Goal: Transaction & Acquisition: Purchase product/service

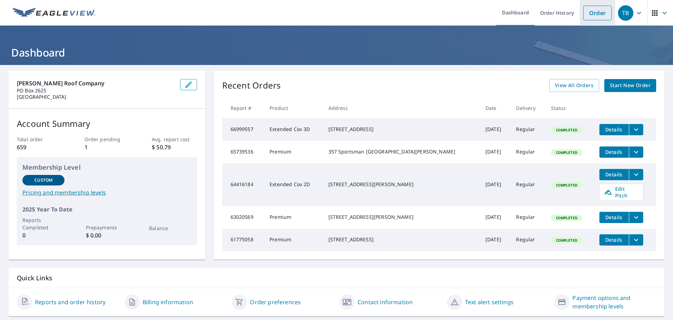
click at [595, 13] on link "Order" at bounding box center [598, 13] width 28 height 15
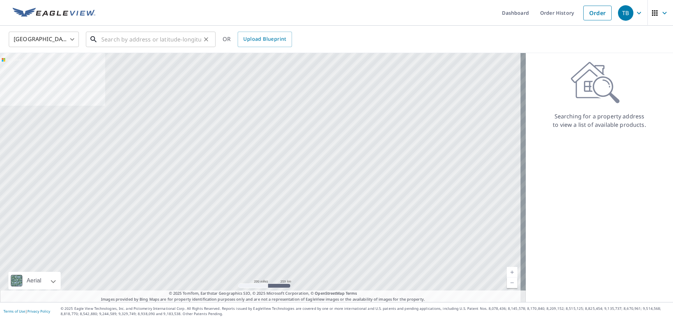
click at [134, 41] on input "text" at bounding box center [151, 39] width 100 height 20
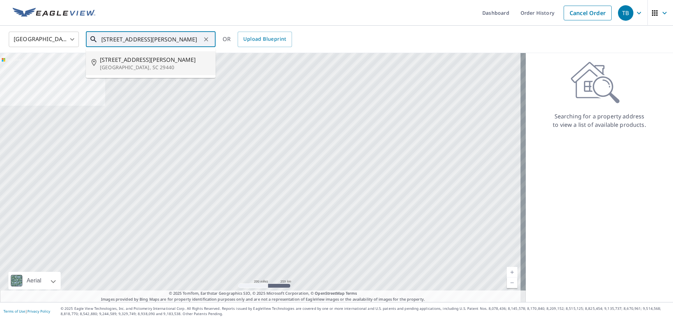
click at [147, 62] on span "[STREET_ADDRESS][PERSON_NAME]" at bounding box center [155, 59] width 110 height 8
type input "[STREET_ADDRESS][PERSON_NAME]"
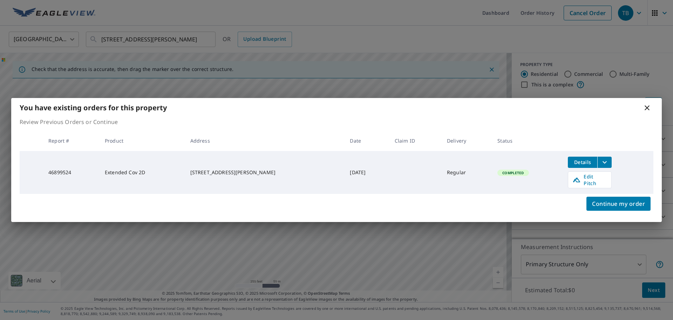
click at [601, 162] on icon "filesDropdownBtn-46899524" at bounding box center [605, 162] width 8 height 8
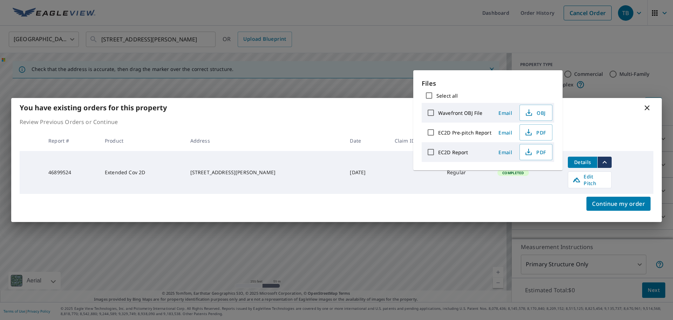
click at [595, 135] on th at bounding box center [608, 140] width 91 height 21
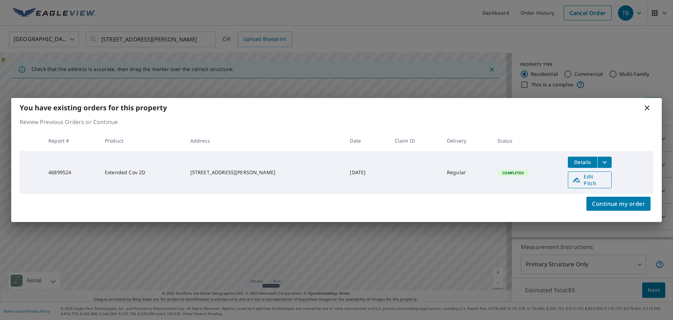
click at [590, 180] on span "Edit Pitch" at bounding box center [590, 179] width 35 height 13
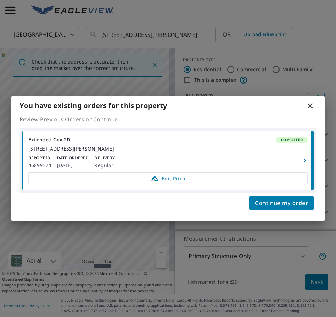
click at [312, 102] on icon at bounding box center [310, 105] width 8 height 8
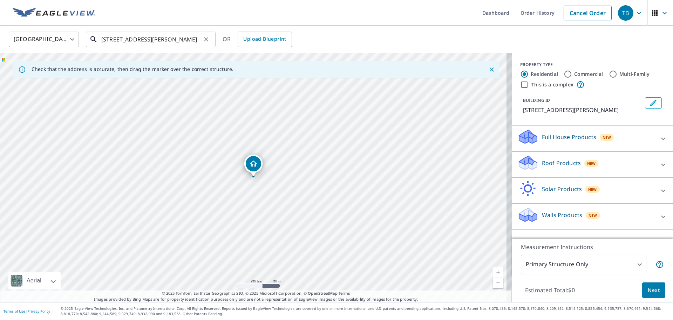
click at [181, 38] on input "[STREET_ADDRESS][PERSON_NAME]" at bounding box center [151, 39] width 100 height 20
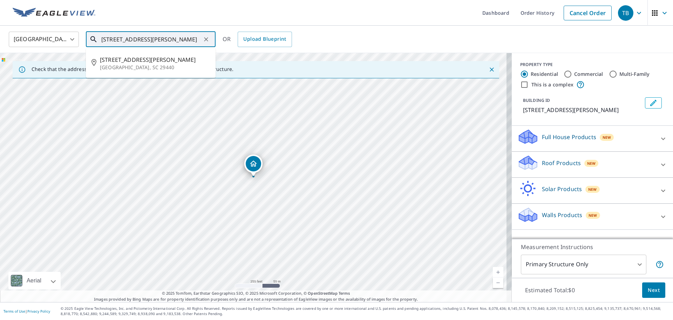
click at [181, 38] on input "[STREET_ADDRESS][PERSON_NAME]" at bounding box center [151, 39] width 100 height 20
click at [423, 37] on div "United States [GEOGRAPHIC_DATA] ​ [STREET_ADDRESS][PERSON_NAME] ​ [STREET_ADDRE…" at bounding box center [334, 39] width 661 height 16
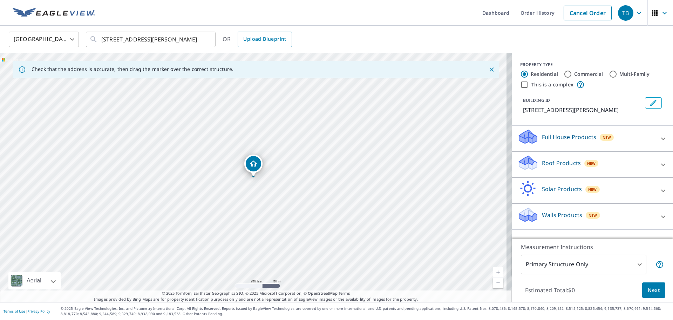
click at [423, 37] on div "United States [GEOGRAPHIC_DATA] ​ [STREET_ADDRESS][PERSON_NAME] ​ OR Upload Blu…" at bounding box center [334, 39] width 661 height 16
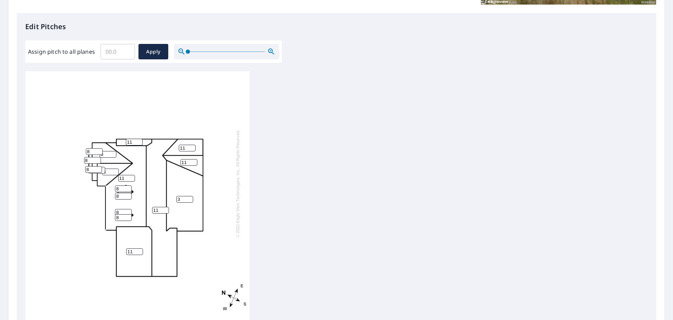
scroll to position [7, 0]
click at [133, 137] on input "11" at bounding box center [134, 140] width 17 height 7
type input "10"
click at [125, 173] on input "11" at bounding box center [126, 176] width 17 height 7
type input "10"
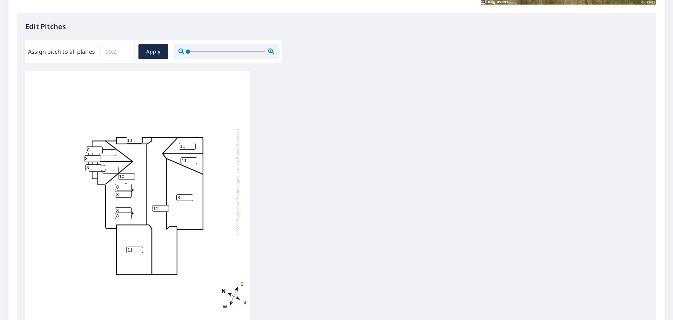
click at [157, 205] on input "11" at bounding box center [160, 208] width 17 height 7
type input "10"
click at [107, 149] on input "8" at bounding box center [108, 152] width 17 height 7
type input "10"
click at [99, 147] on input "7" at bounding box center [94, 149] width 17 height 7
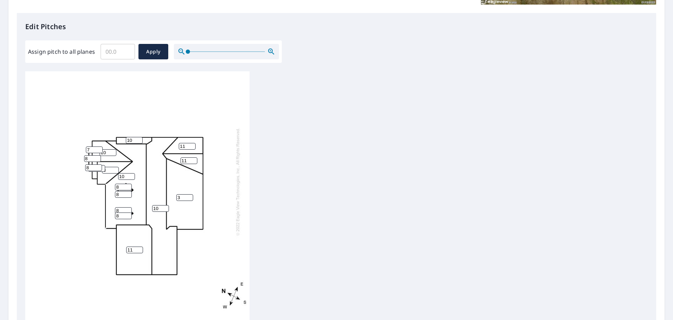
click at [91, 146] on input "7" at bounding box center [94, 149] width 17 height 7
type input "10"
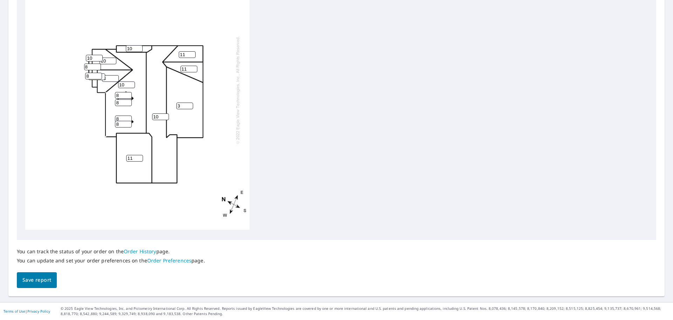
click at [88, 63] on input "8" at bounding box center [92, 66] width 17 height 7
type input "10"
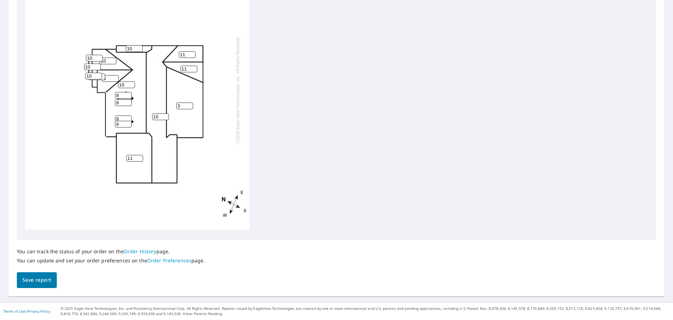
click at [107, 75] on input "8" at bounding box center [110, 78] width 17 height 7
type input "10"
click at [118, 92] on input "8" at bounding box center [123, 95] width 17 height 7
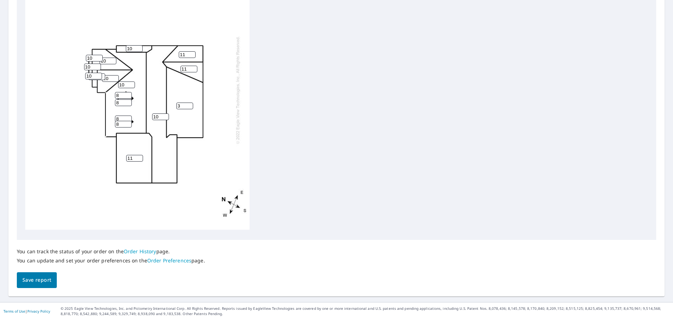
click at [118, 92] on input "8" at bounding box center [123, 95] width 17 height 7
drag, startPoint x: 119, startPoint y: 89, endPoint x: 109, endPoint y: 92, distance: 10.1
click at [109, 92] on div "10 10 3 11 10 11 10 11 10 8 8 8 8 8 10 10 10" at bounding box center [137, 103] width 224 height 251
type input "10"
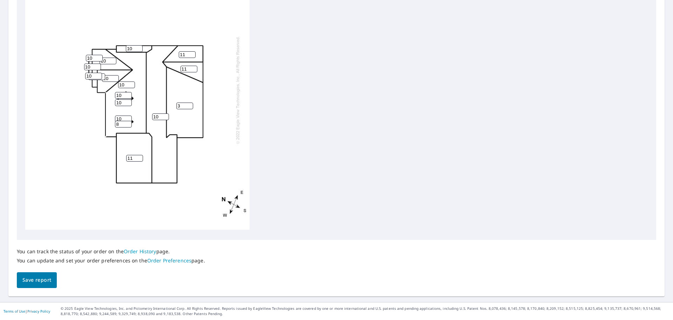
type input "10"
click at [182, 102] on input "3" at bounding box center [184, 105] width 17 height 7
type input "4"
click at [157, 113] on input "10" at bounding box center [160, 116] width 17 height 7
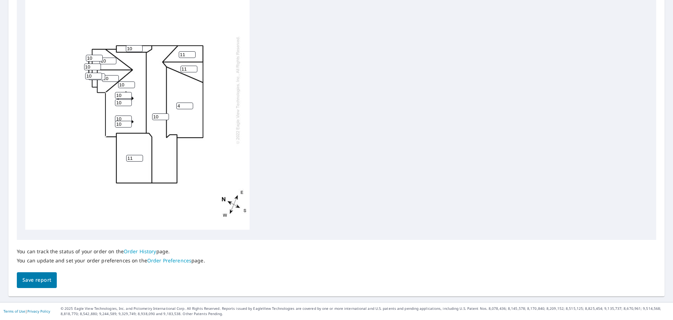
click at [132, 155] on input "11" at bounding box center [134, 158] width 17 height 7
type input "10"
click at [186, 51] on input "11" at bounding box center [187, 54] width 17 height 7
type input "10"
click at [185, 66] on input "11" at bounding box center [189, 69] width 17 height 7
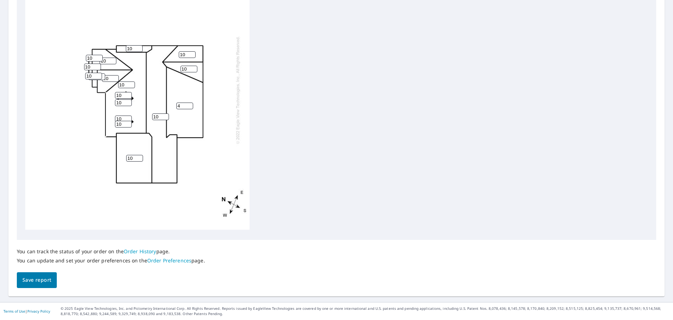
type input "10"
click at [181, 162] on div "10 10 4 10 10 10 10 10 10 8 10 10 10 10 10 10 10" at bounding box center [137, 103] width 224 height 251
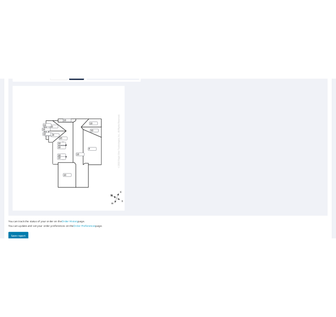
scroll to position [7, 0]
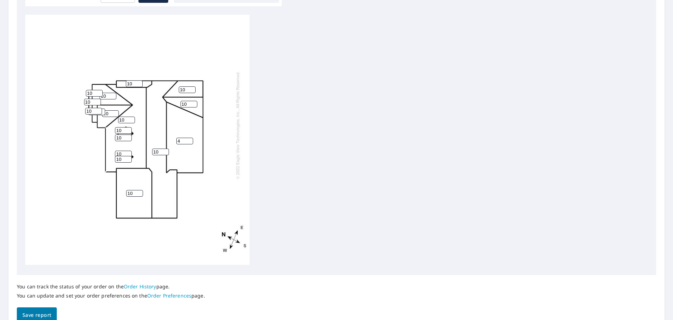
click at [39, 314] on span "Save report" at bounding box center [36, 314] width 29 height 9
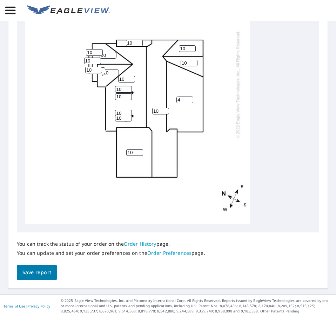
scroll to position [407, 0]
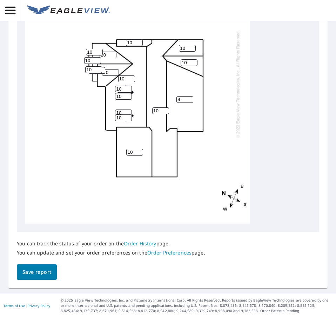
click at [30, 273] on span "Save report" at bounding box center [36, 272] width 29 height 9
click at [30, 273] on div "You can track the status of your order on the Order History page. You can updat…" at bounding box center [168, 256] width 302 height 48
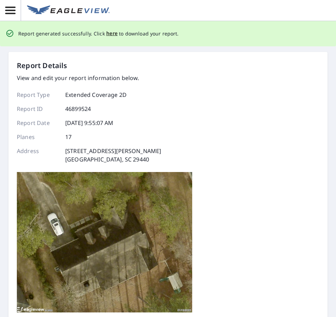
scroll to position [0, 0]
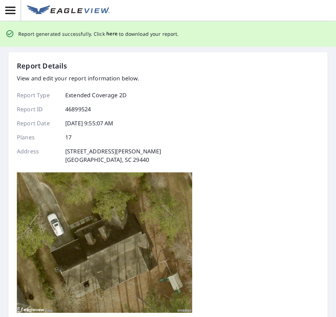
click at [113, 35] on span "here" at bounding box center [112, 33] width 12 height 9
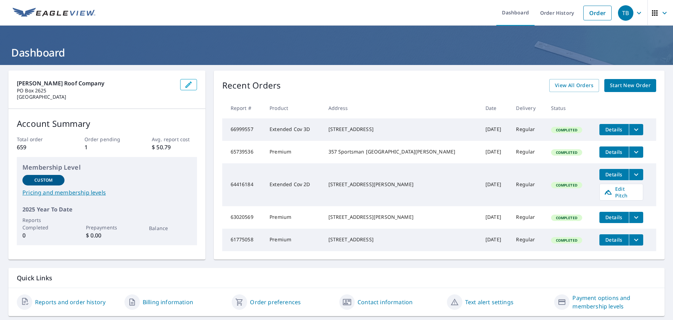
scroll to position [26, 0]
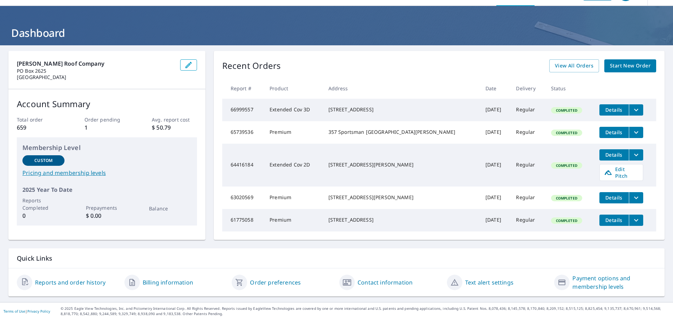
click at [69, 281] on link "Reports and order history" at bounding box center [70, 282] width 70 height 8
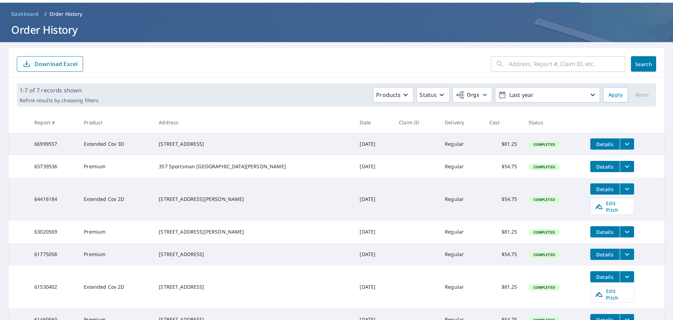
scroll to position [35, 0]
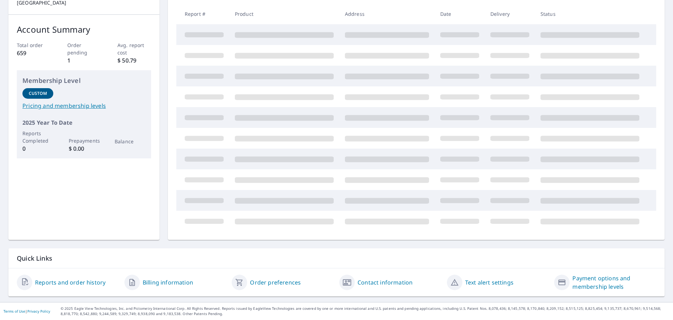
scroll to position [26, 0]
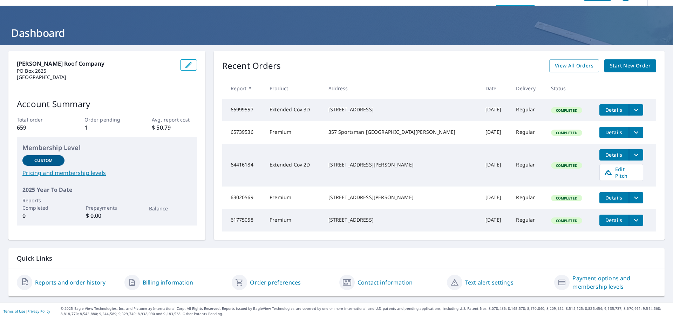
click at [87, 123] on p "1" at bounding box center [107, 127] width 45 height 8
click at [570, 61] on span "View All Orders" at bounding box center [574, 65] width 39 height 9
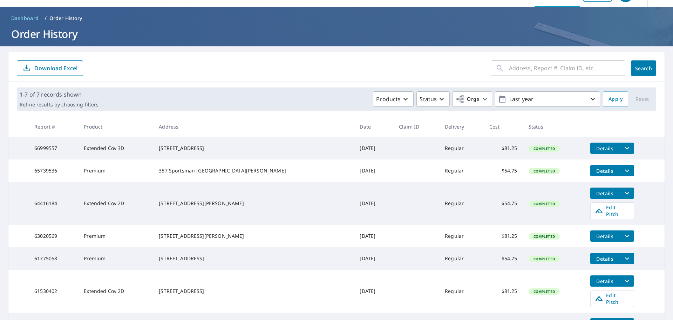
scroll to position [35, 0]
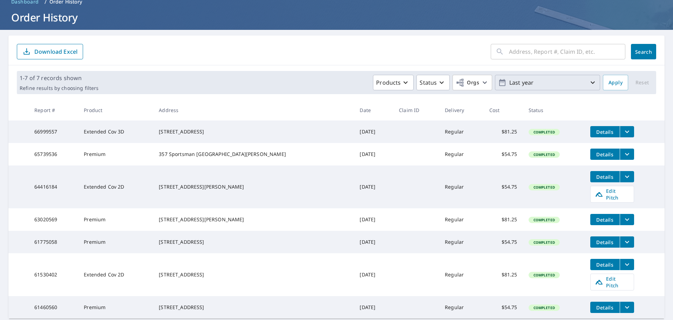
click at [582, 81] on p "Last year" at bounding box center [548, 82] width 82 height 12
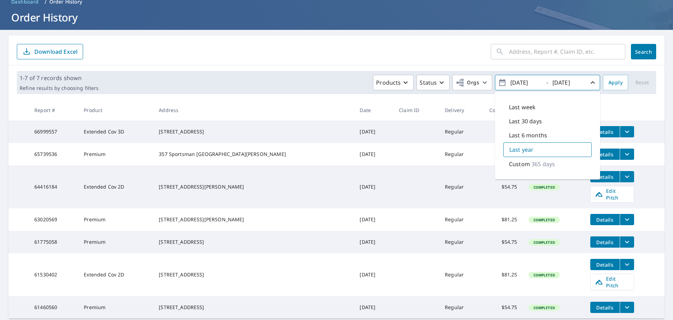
click at [517, 108] on p "Last week" at bounding box center [522, 107] width 27 height 8
type input "2025/09/01"
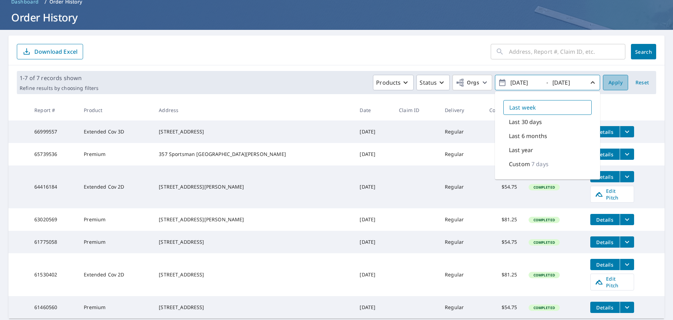
click at [610, 83] on span "Apply" at bounding box center [616, 82] width 14 height 9
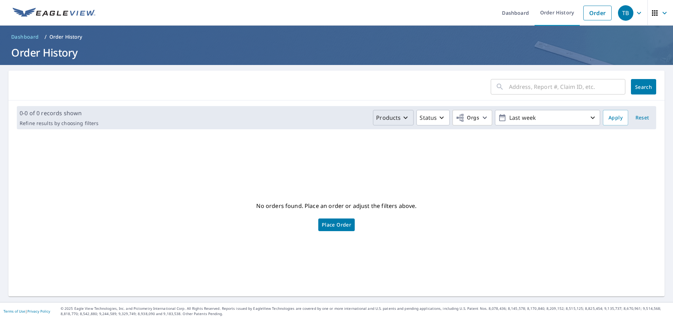
click at [402, 118] on icon "button" at bounding box center [406, 117] width 8 height 8
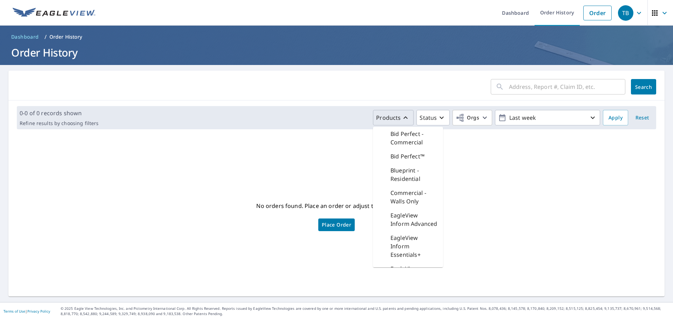
click at [402, 118] on icon "button" at bounding box center [406, 117] width 8 height 8
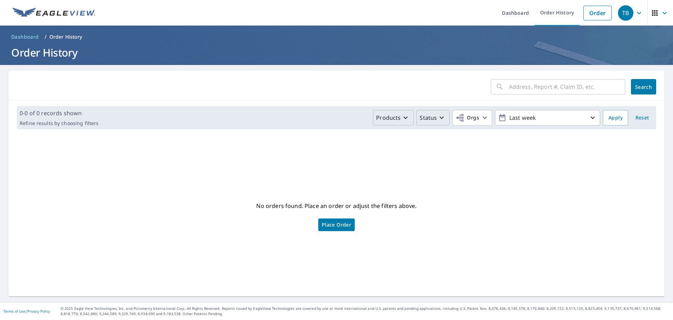
click at [431, 118] on p "Status" at bounding box center [428, 117] width 17 height 8
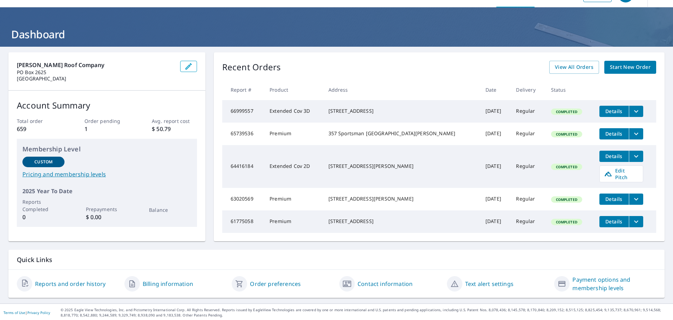
scroll to position [26, 0]
